Goal: Information Seeking & Learning: Check status

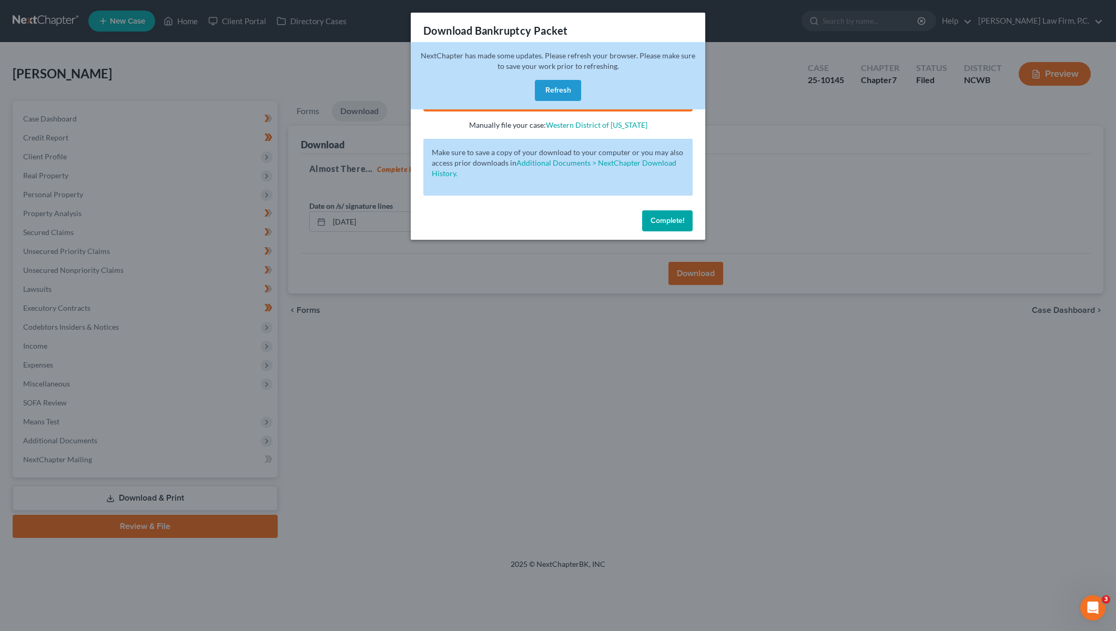
drag, startPoint x: 560, startPoint y: 90, endPoint x: 505, endPoint y: 90, distance: 55.2
click at [561, 90] on button "Refresh" at bounding box center [558, 90] width 46 height 21
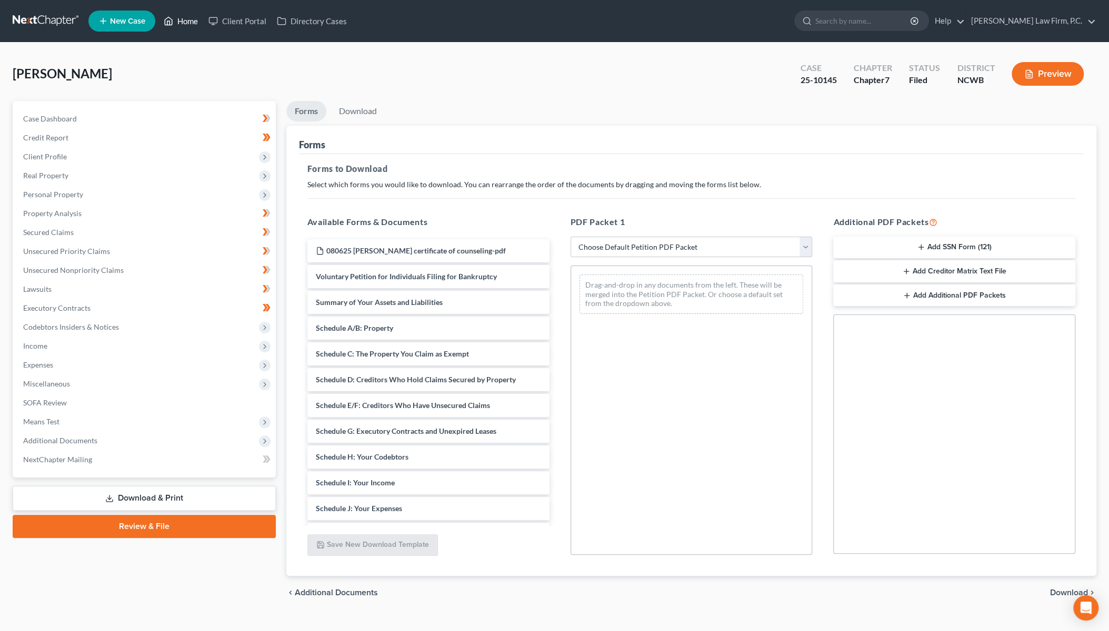
click at [190, 20] on link "Home" at bounding box center [180, 21] width 45 height 19
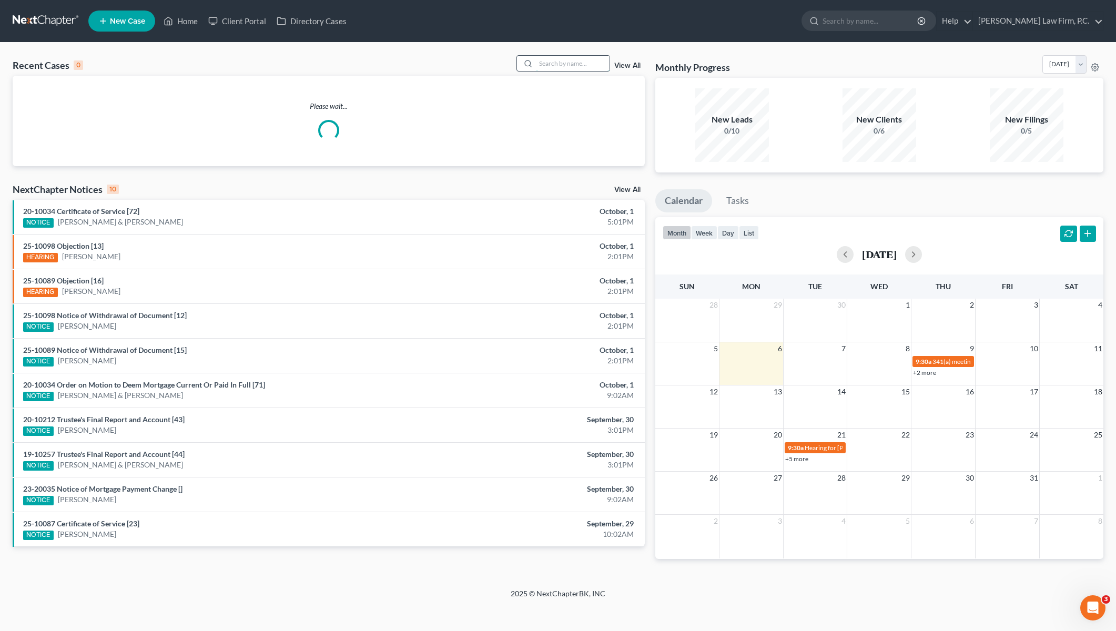
drag, startPoint x: 560, startPoint y: 67, endPoint x: 566, endPoint y: 66, distance: 6.4
click at [564, 67] on input "search" at bounding box center [573, 63] width 74 height 15
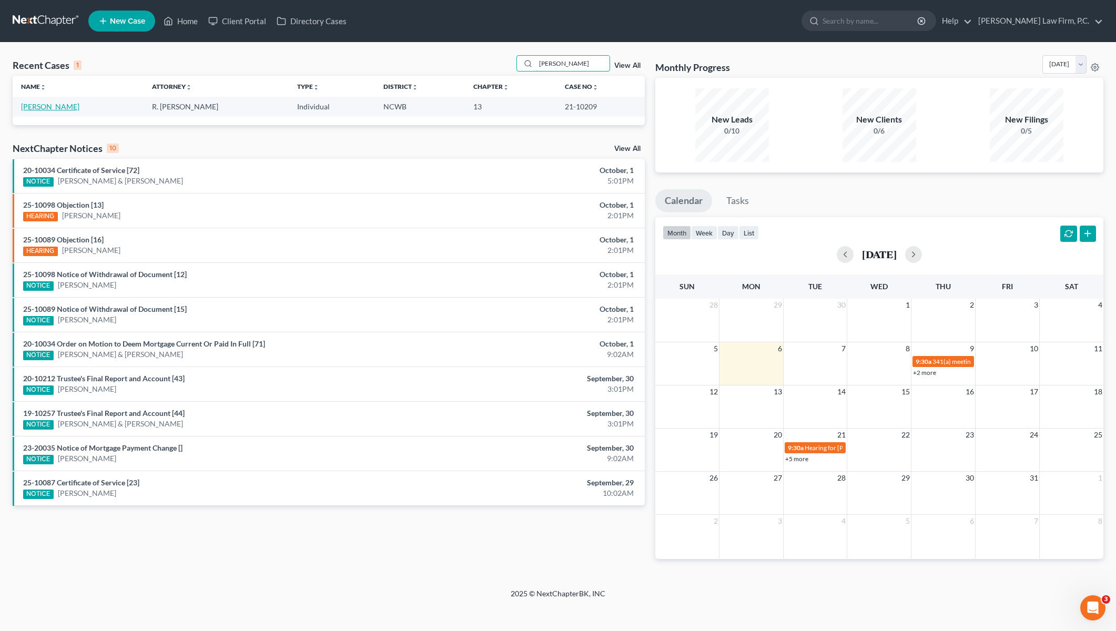
type input "medlin"
click at [45, 105] on link "Medlin, Mark" at bounding box center [50, 106] width 58 height 9
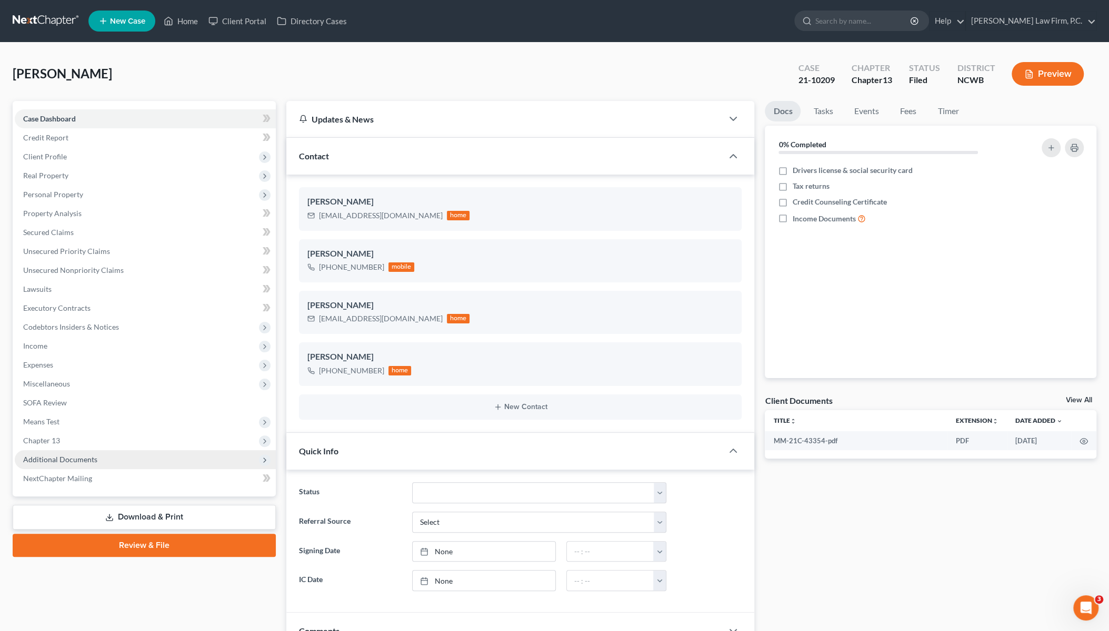
click at [76, 462] on span "Additional Documents" at bounding box center [60, 459] width 74 height 9
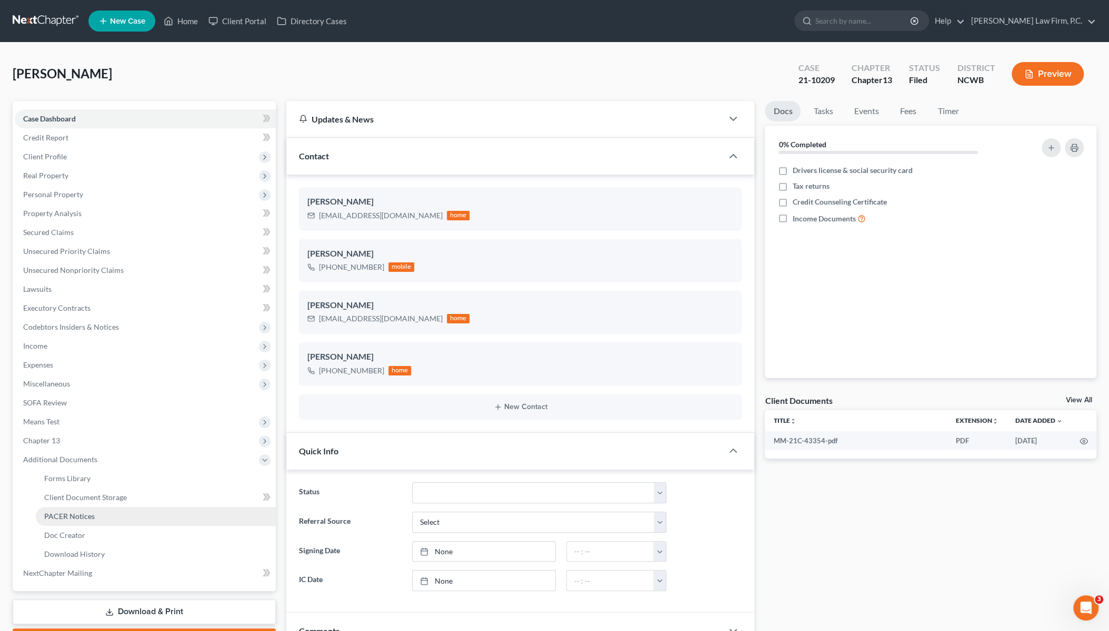
click at [63, 518] on span "PACER Notices" at bounding box center [69, 516] width 51 height 9
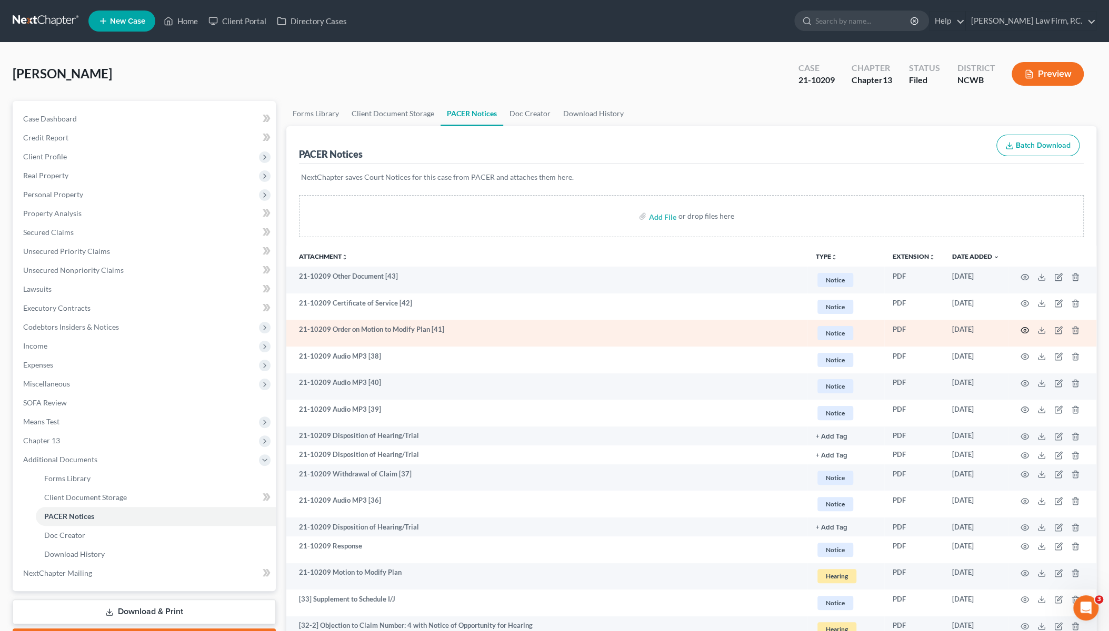
click at [1024, 330] on circle "button" at bounding box center [1024, 330] width 2 height 2
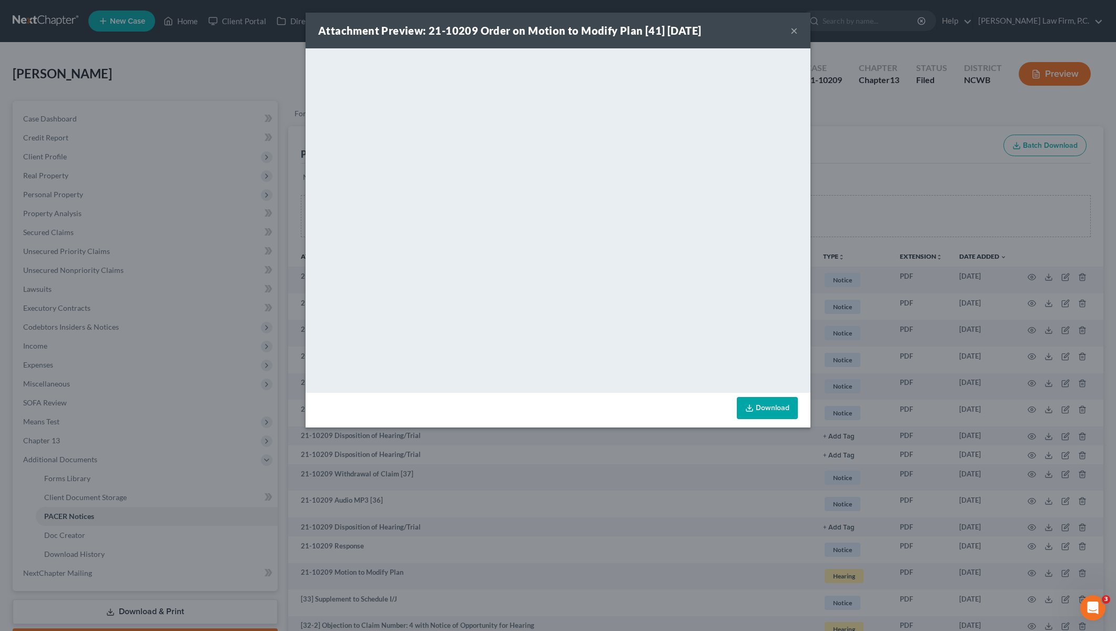
click at [792, 31] on button "×" at bounding box center [794, 30] width 7 height 13
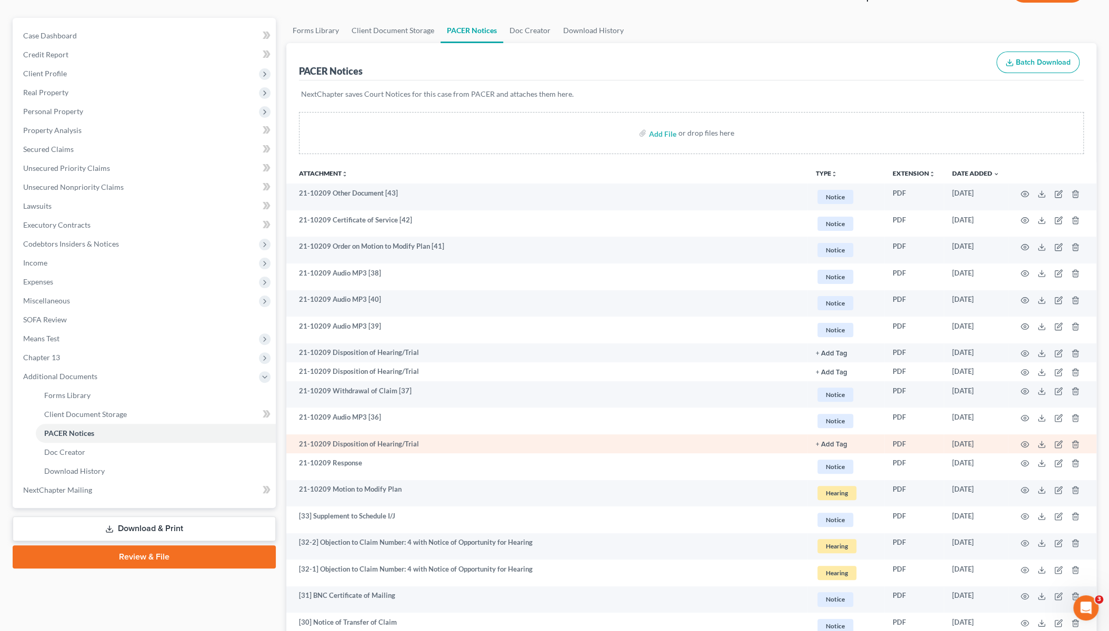
scroll to position [105, 0]
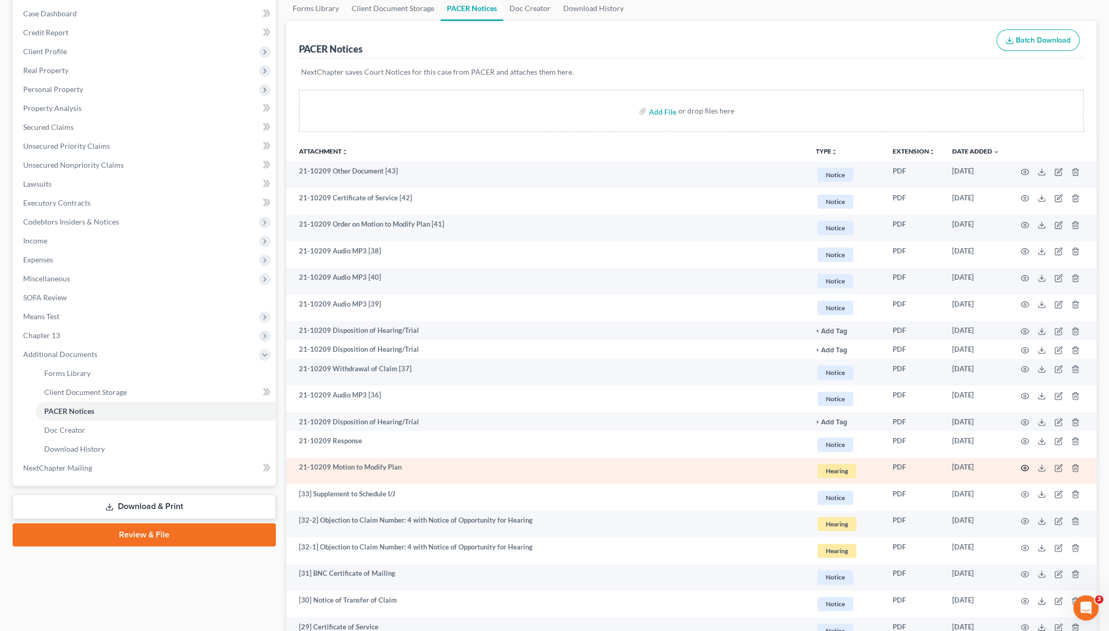
click at [1025, 467] on icon "button" at bounding box center [1024, 468] width 8 height 8
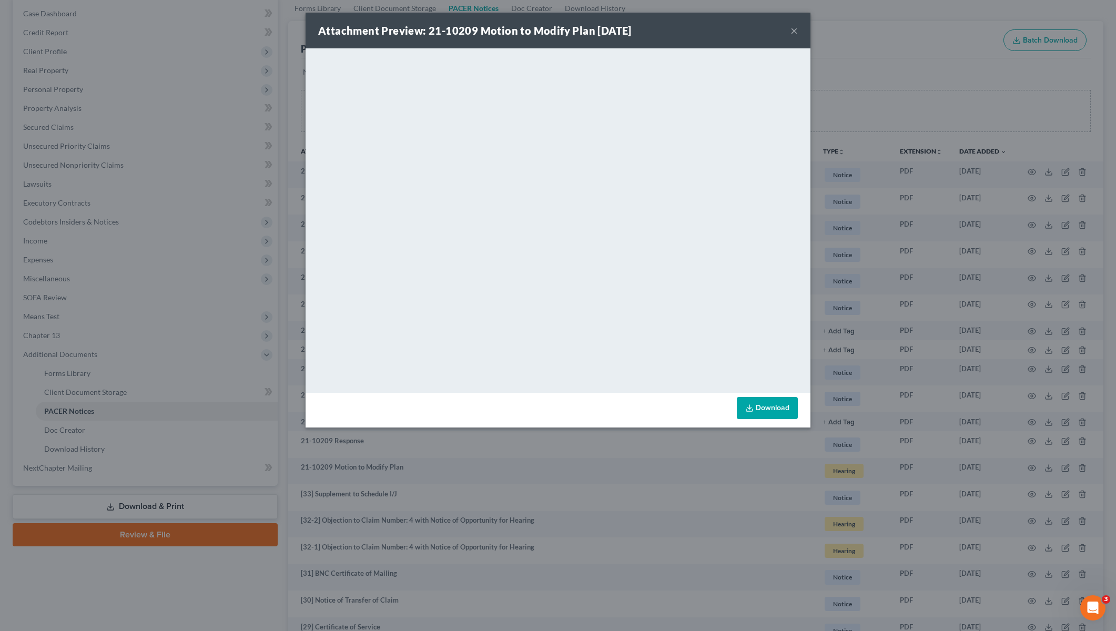
click at [798, 31] on button "×" at bounding box center [794, 30] width 7 height 13
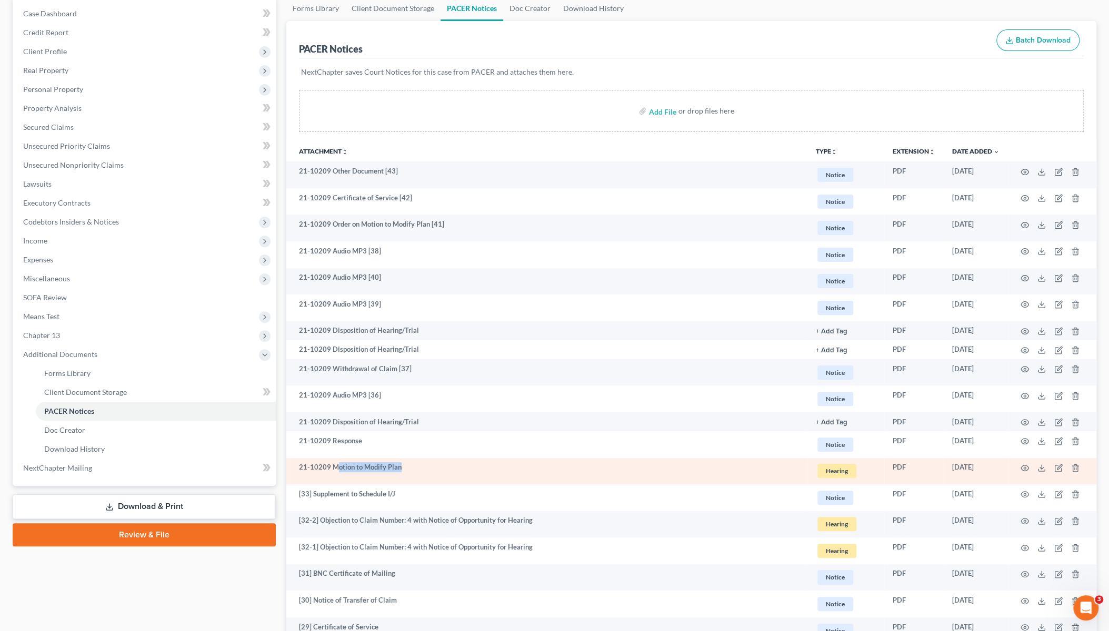
drag, startPoint x: 336, startPoint y: 467, endPoint x: 407, endPoint y: 469, distance: 70.5
click at [407, 469] on td "21-10209 Motion to Modify Plan" at bounding box center [546, 471] width 521 height 27
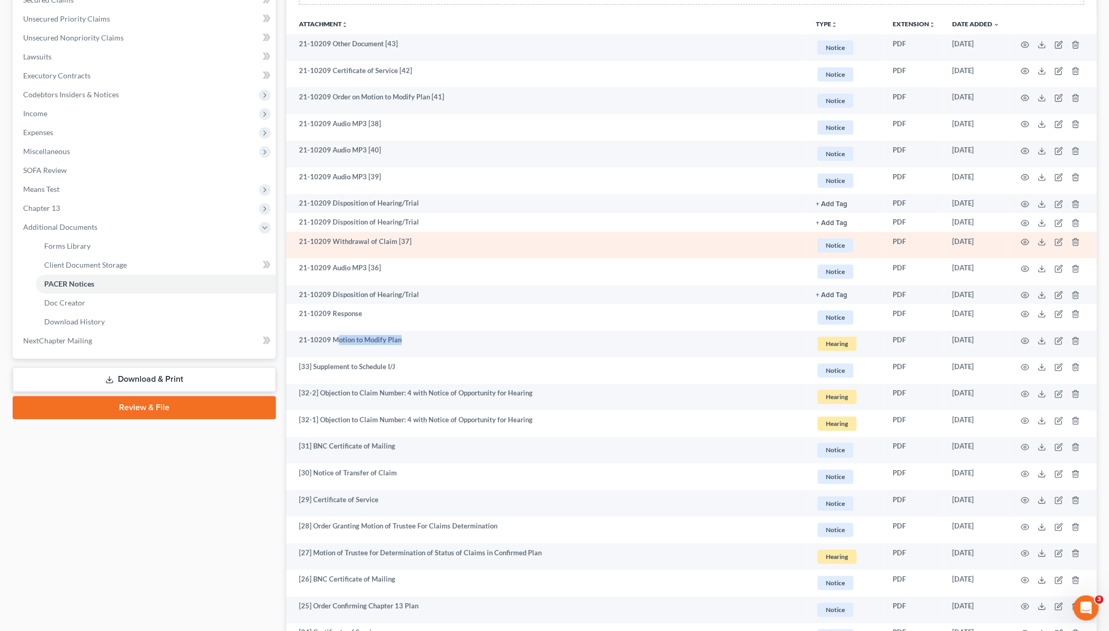
scroll to position [210, 0]
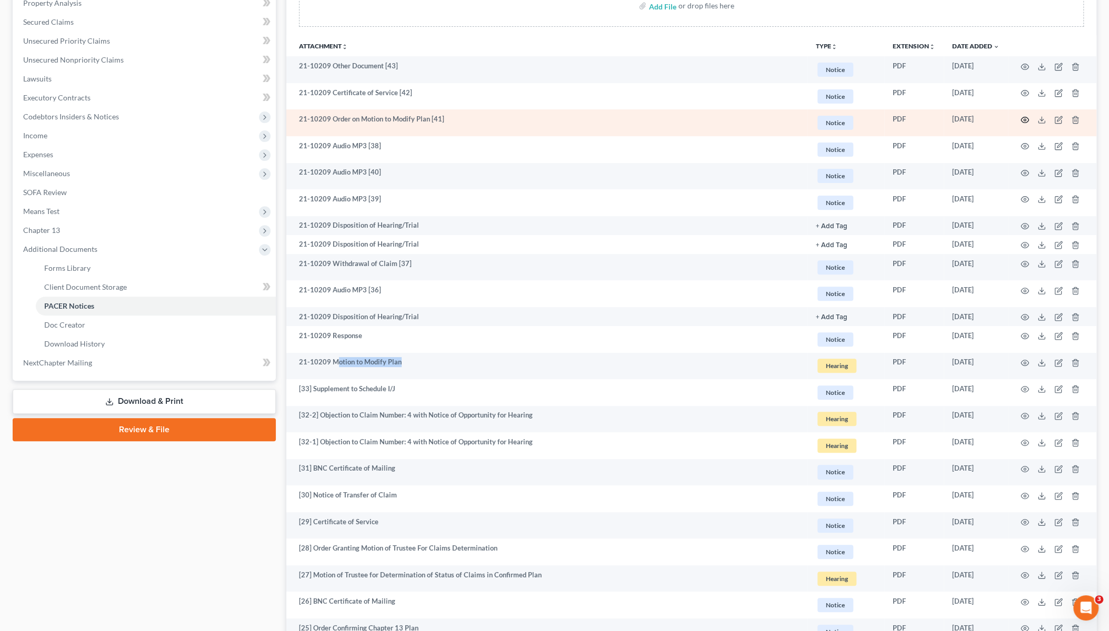
click at [1023, 119] on circle "button" at bounding box center [1024, 120] width 2 height 2
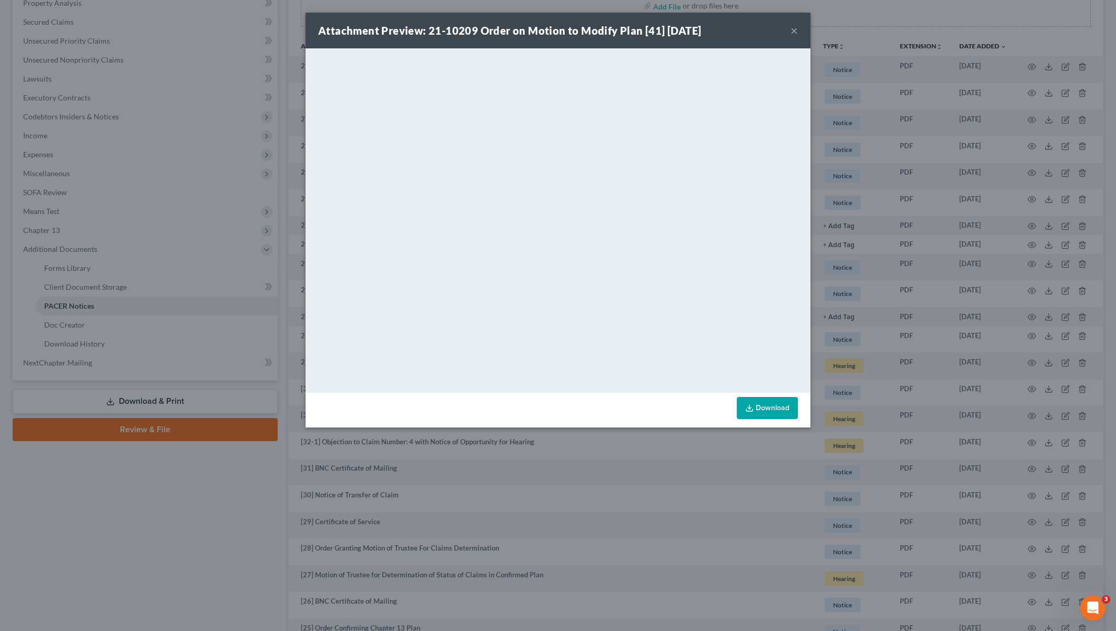
click at [797, 32] on button "×" at bounding box center [794, 30] width 7 height 13
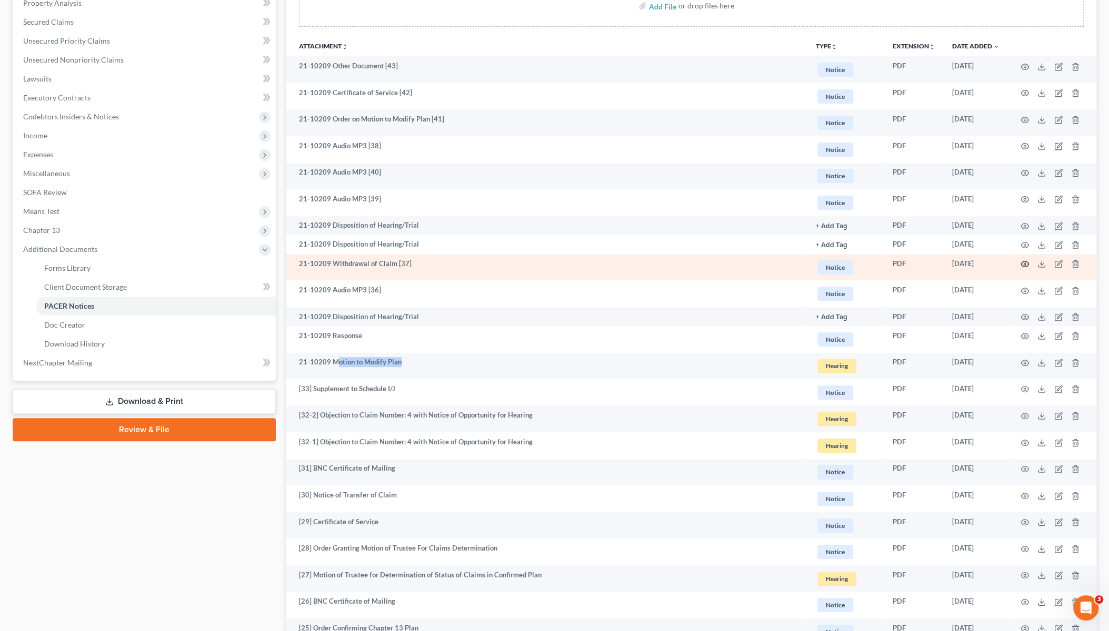
click at [1025, 263] on circle "button" at bounding box center [1024, 264] width 2 height 2
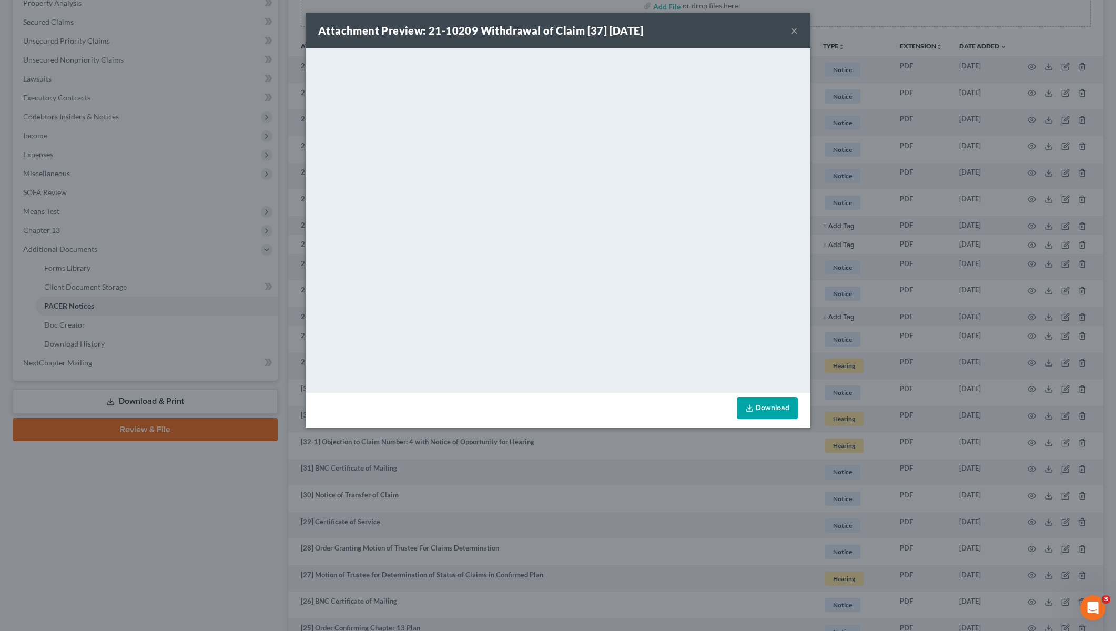
click at [794, 32] on button "×" at bounding box center [794, 30] width 7 height 13
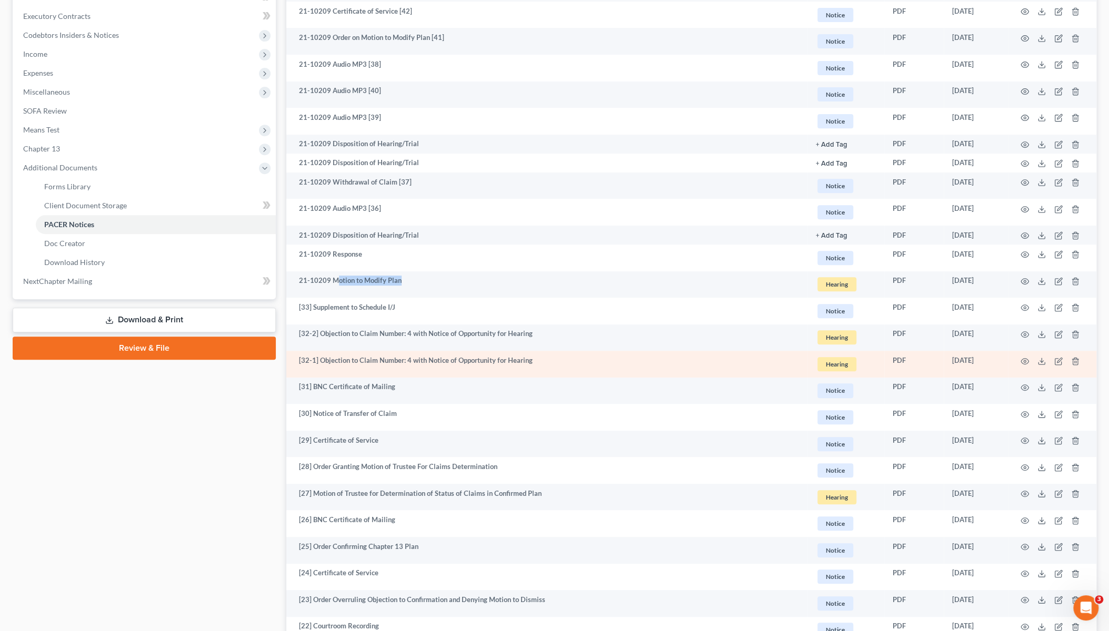
scroll to position [316, 0]
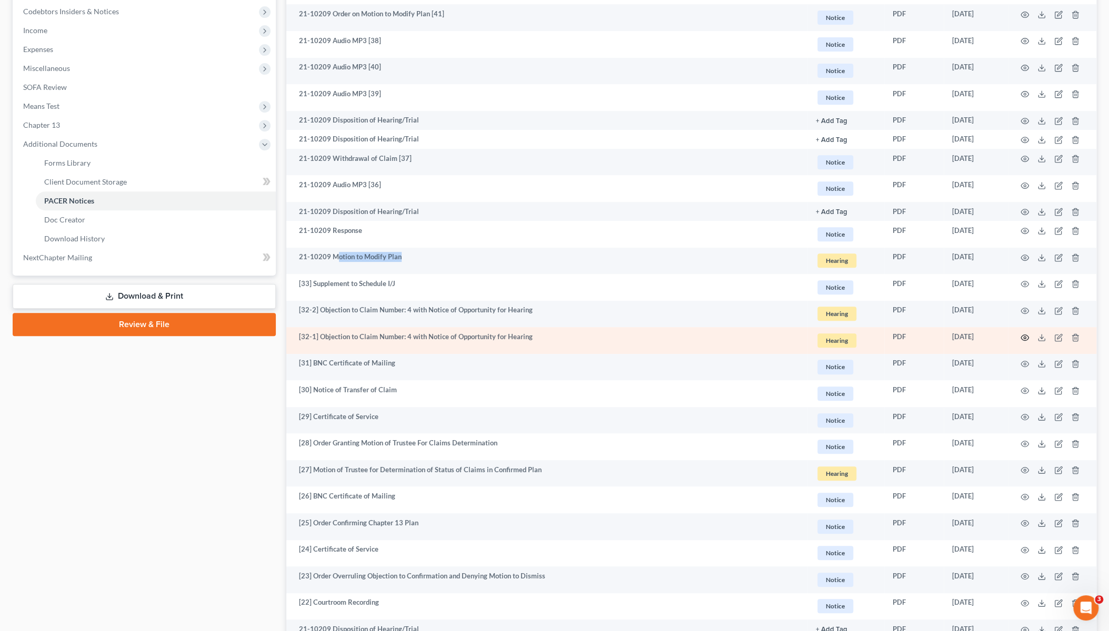
click at [1025, 337] on circle "button" at bounding box center [1024, 338] width 2 height 2
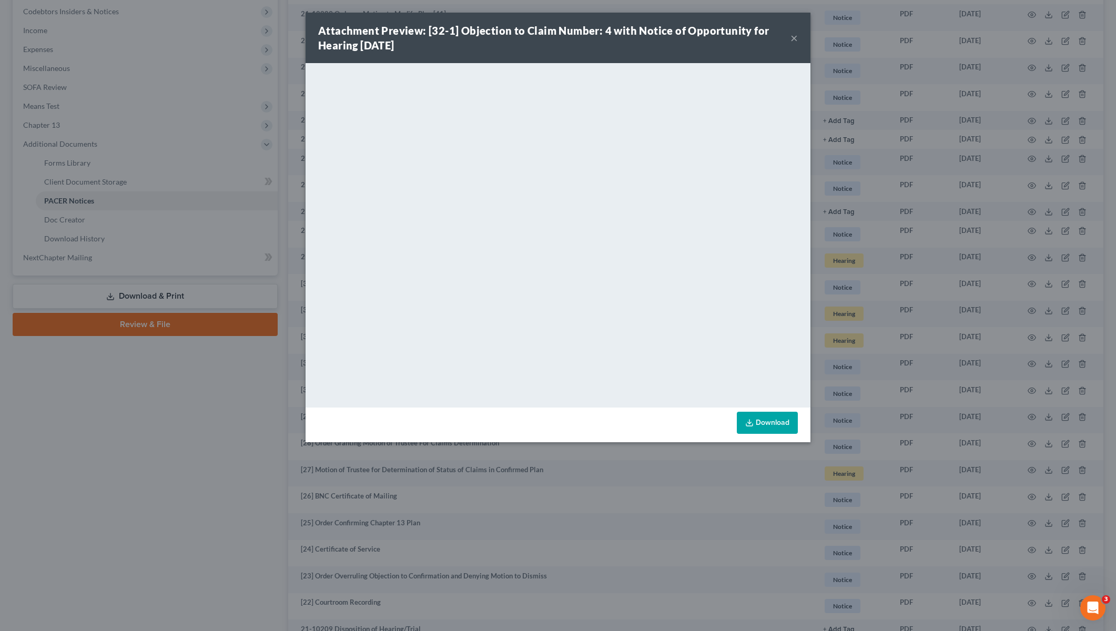
click at [795, 39] on button "×" at bounding box center [794, 38] width 7 height 13
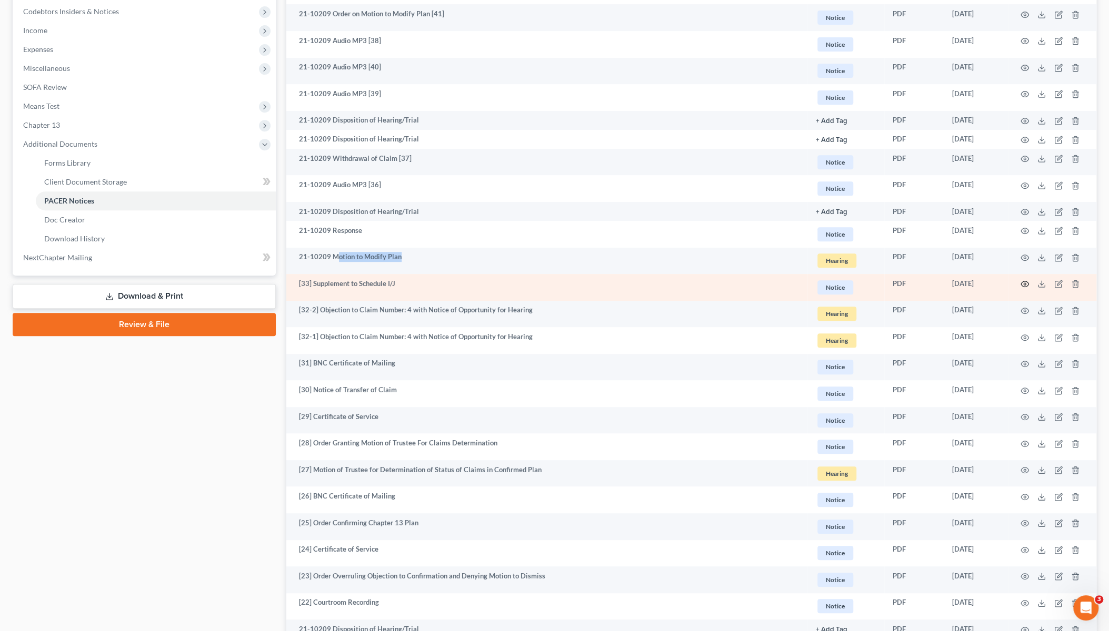
click at [1022, 284] on icon "button" at bounding box center [1024, 284] width 8 height 8
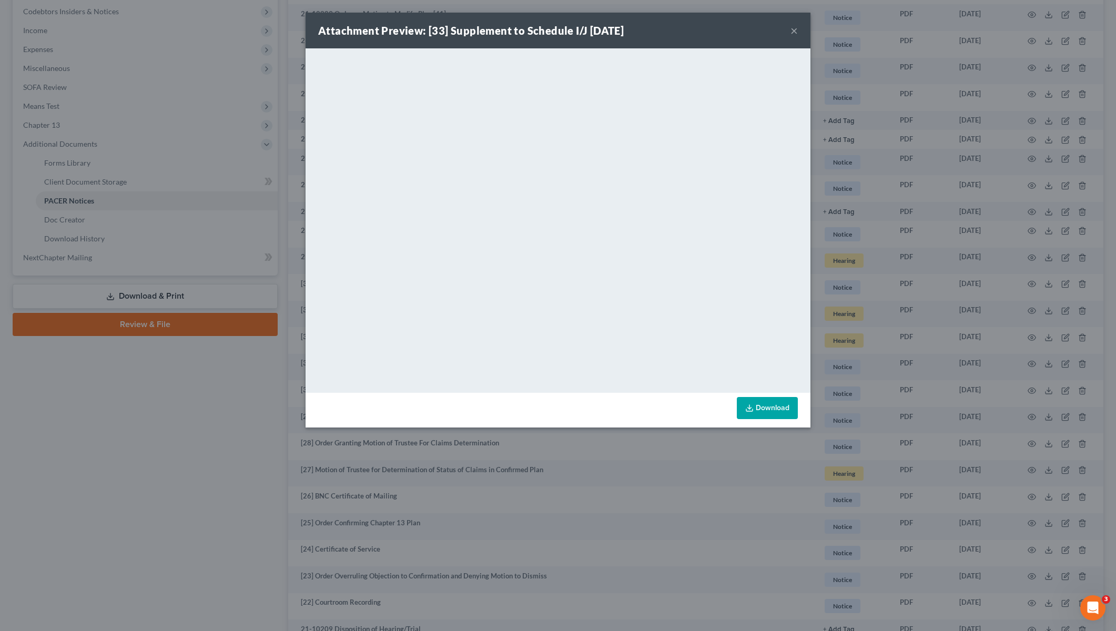
click at [796, 30] on button "×" at bounding box center [794, 30] width 7 height 13
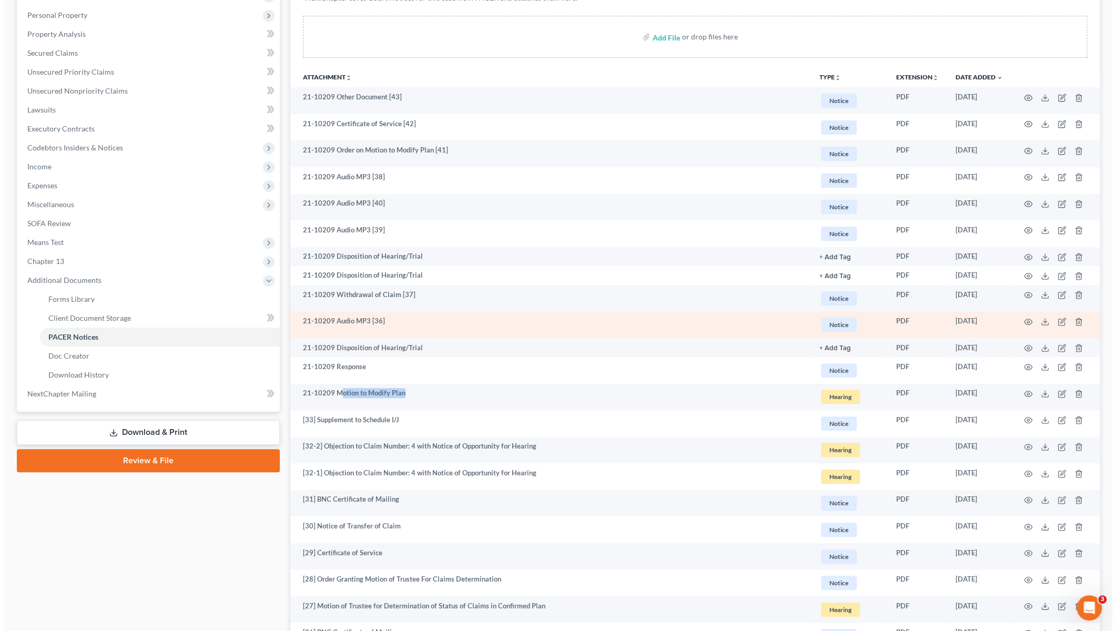
scroll to position [158, 0]
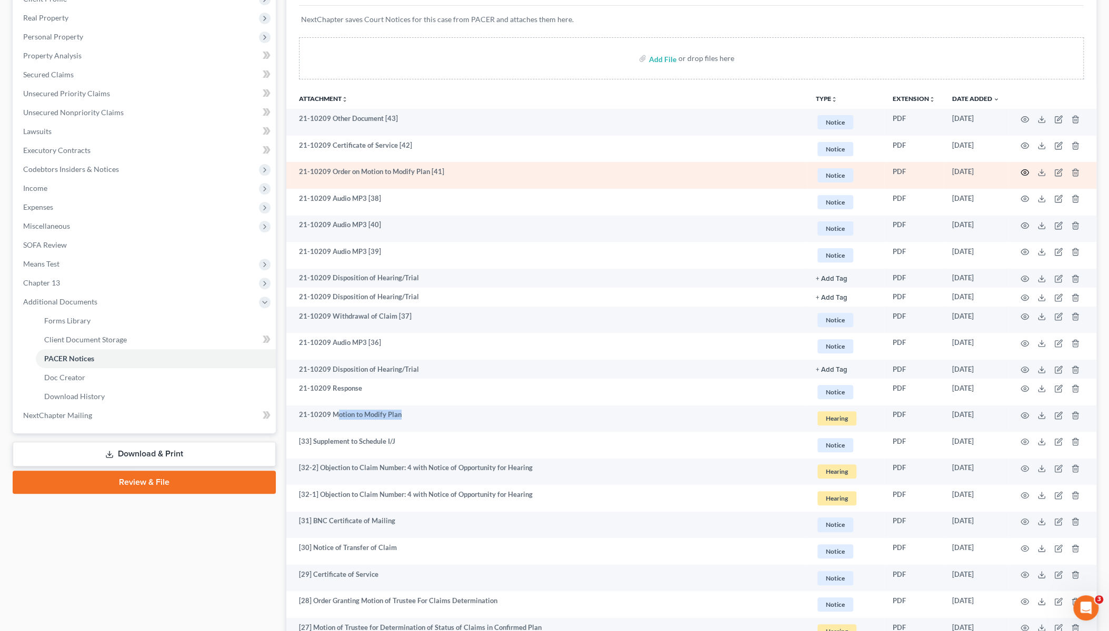
click at [1022, 168] on icon "button" at bounding box center [1024, 172] width 8 height 8
